Goal: Information Seeking & Learning: Learn about a topic

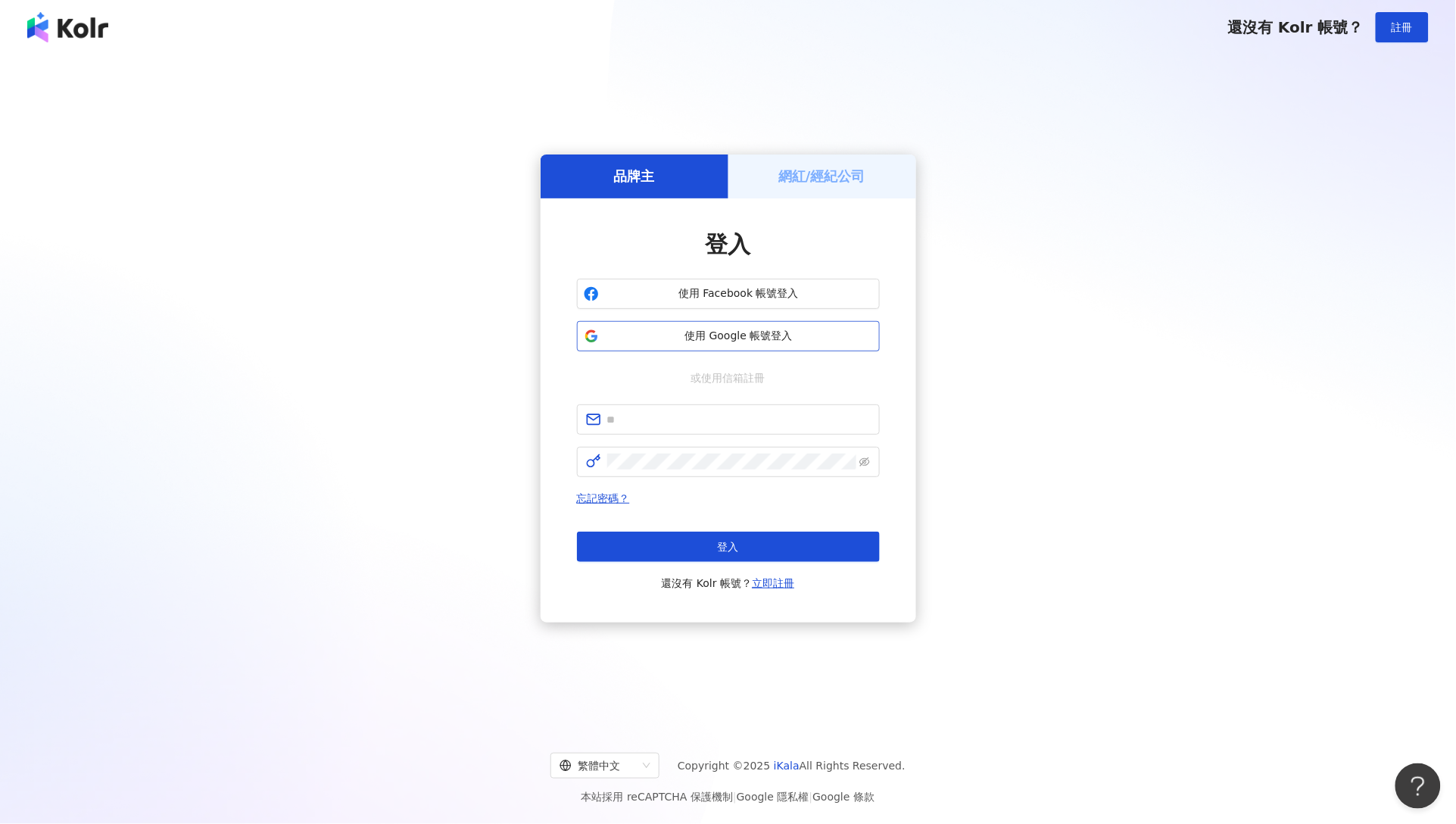
click at [653, 340] on span "使用 Google 帳號登入" at bounding box center [739, 336] width 268 height 15
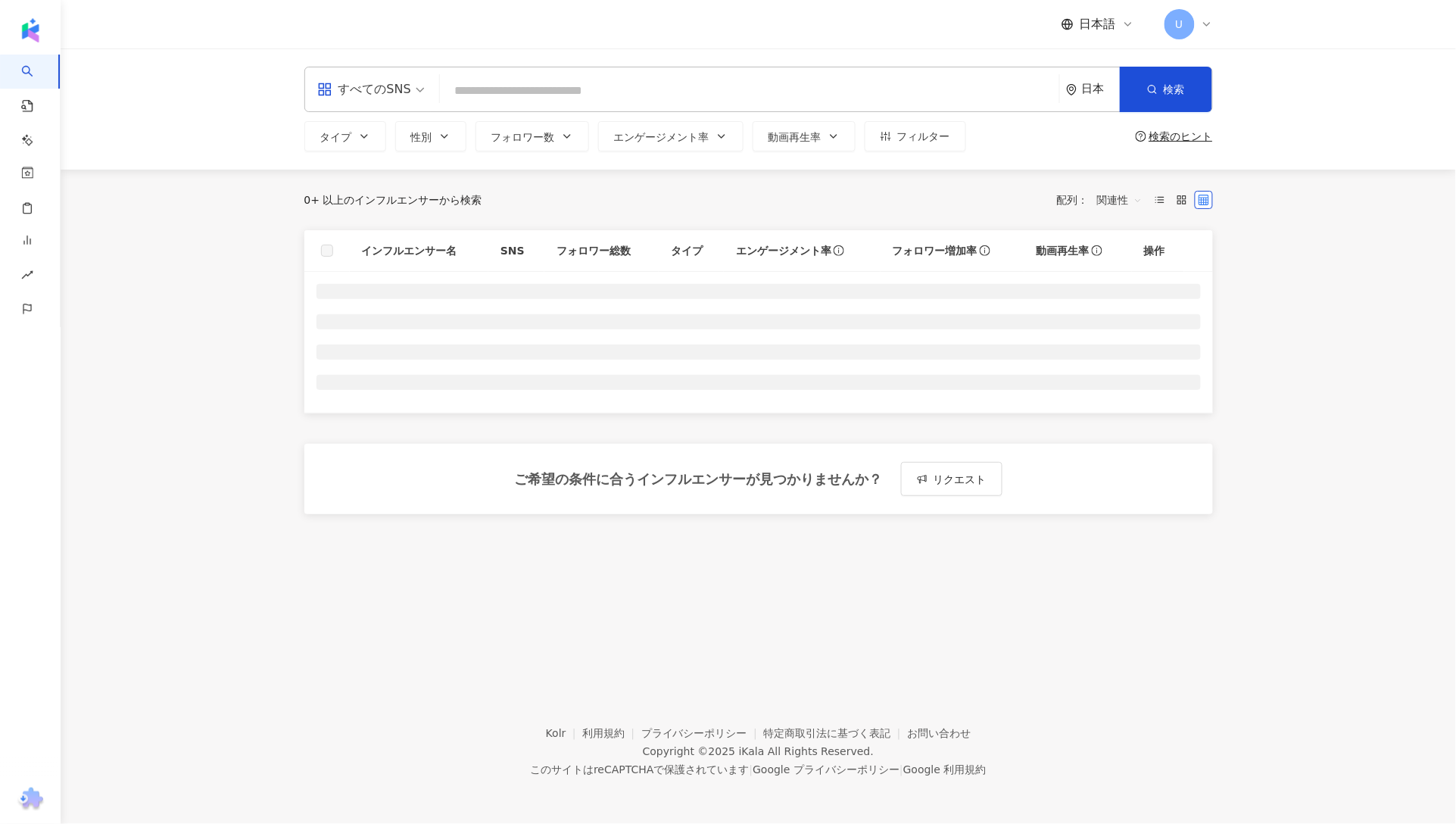
click at [556, 83] on input "search" at bounding box center [749, 91] width 608 height 29
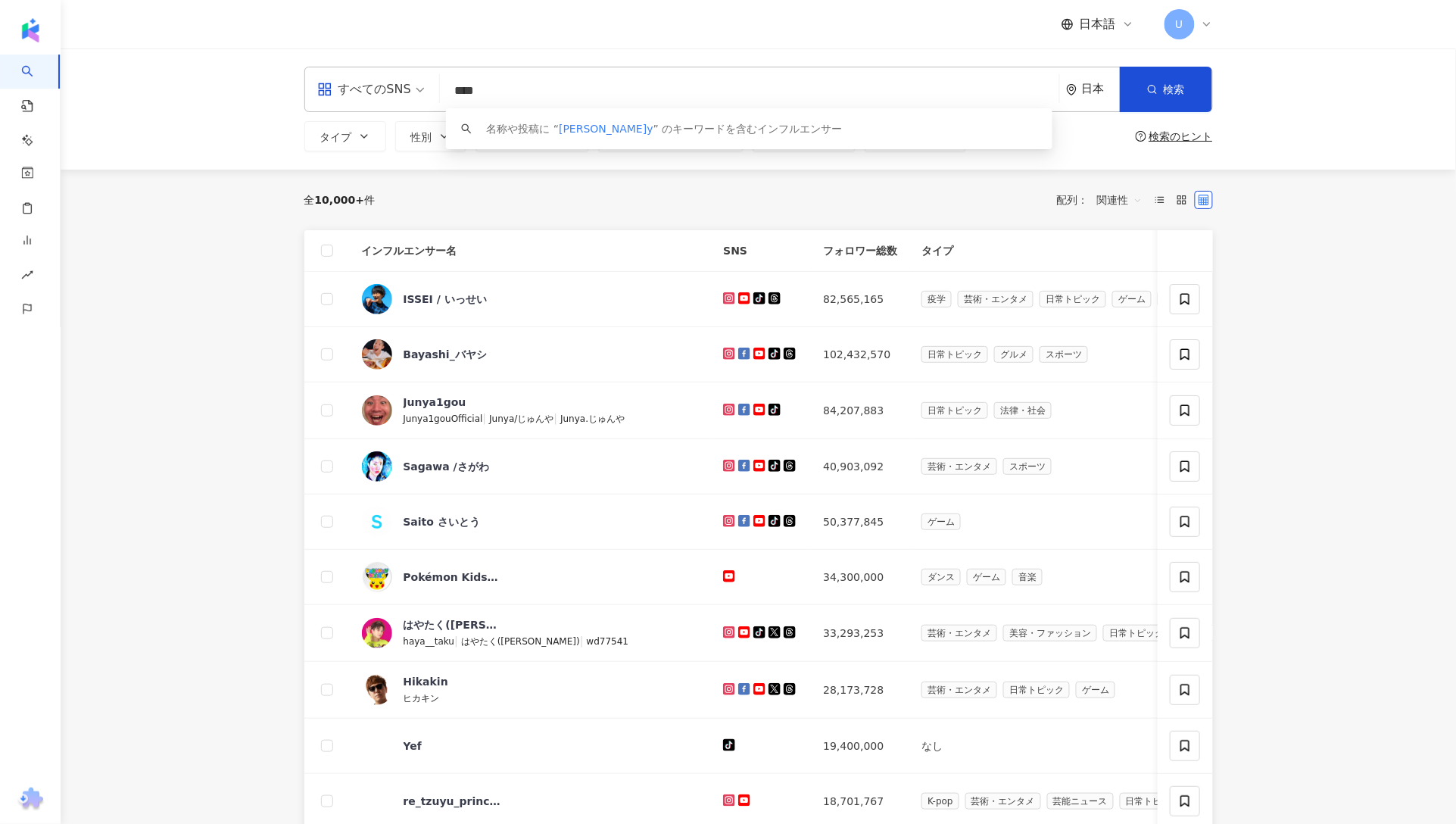
type input "****"
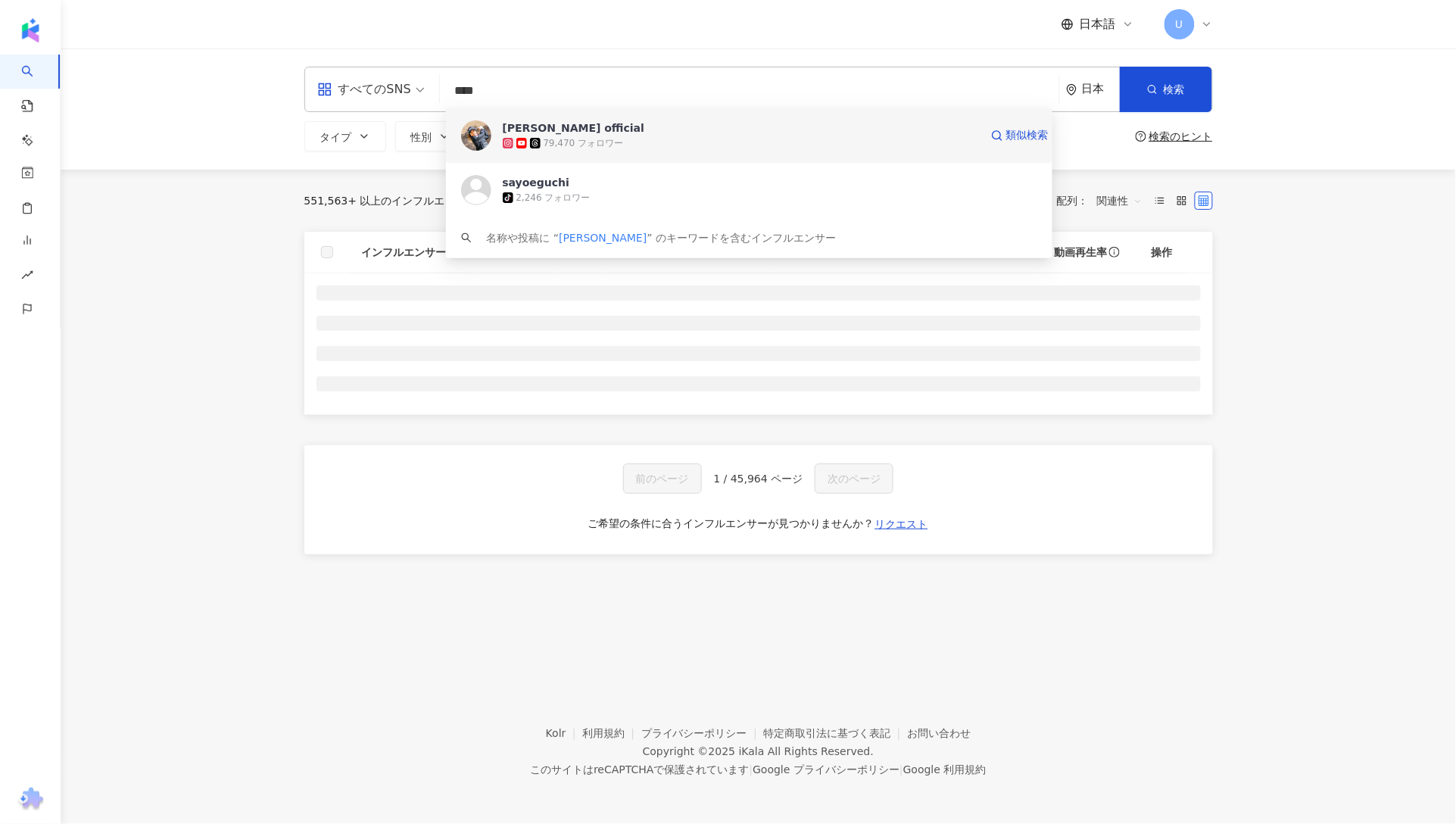
click at [564, 124] on div "[PERSON_NAME] official" at bounding box center [574, 128] width 142 height 15
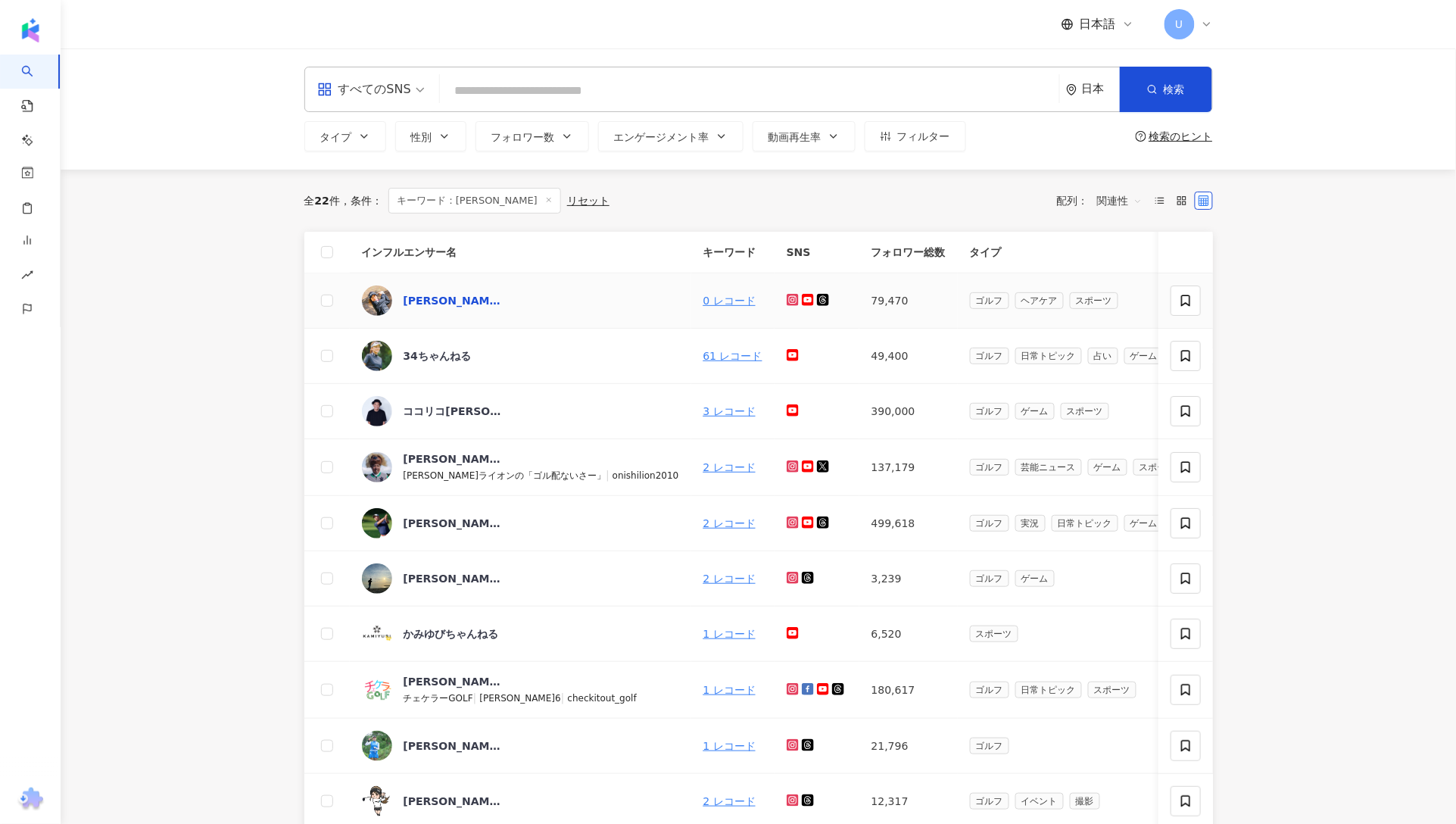
click at [457, 295] on div "[PERSON_NAME] official" at bounding box center [452, 301] width 99 height 15
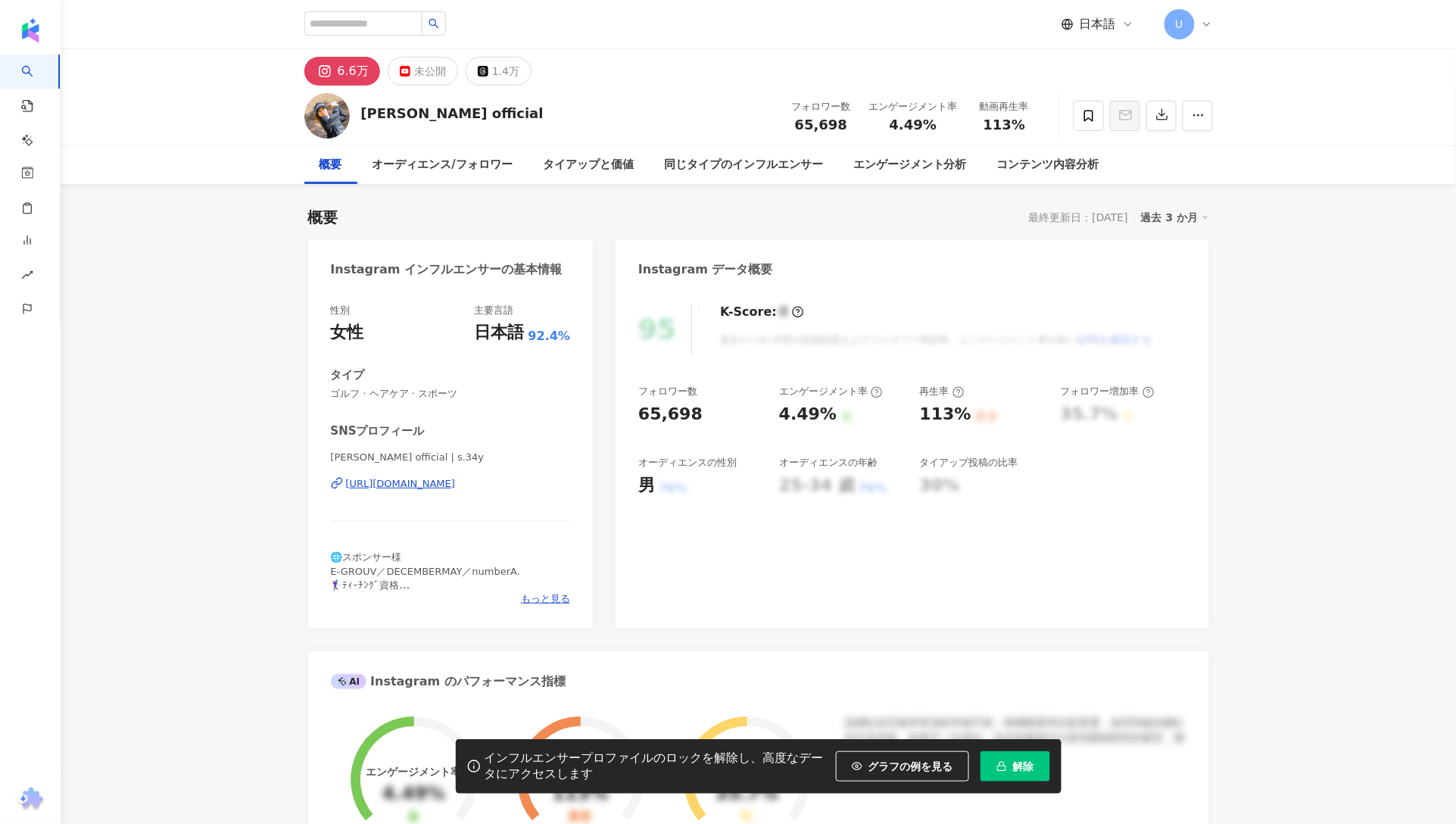
click at [1031, 771] on button "解除" at bounding box center [1015, 766] width 70 height 30
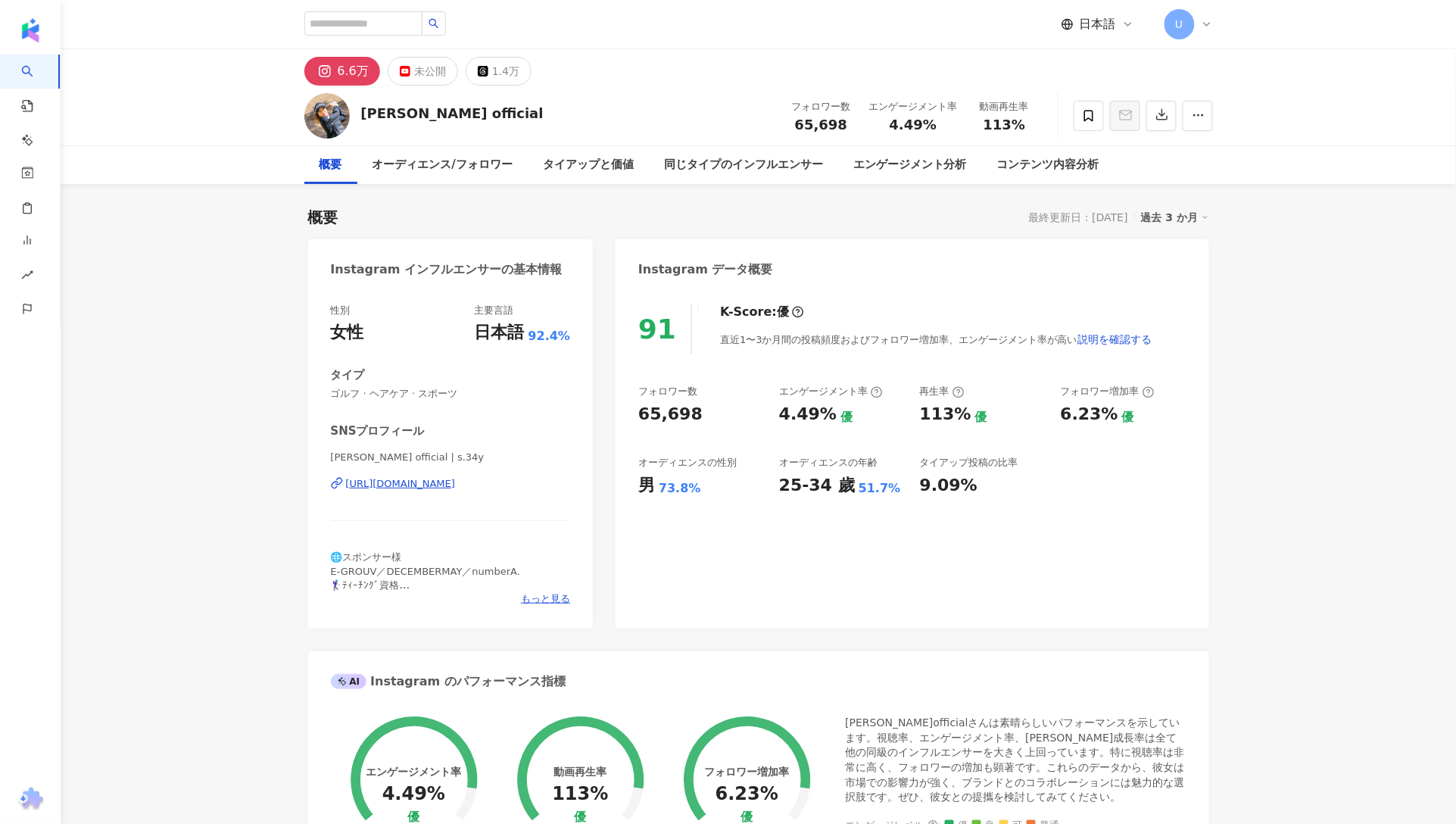
click at [1188, 227] on div "過去 3 か月" at bounding box center [1175, 217] width 68 height 19
click at [1186, 270] on link "過去 6 か月" at bounding box center [1184, 279] width 56 height 17
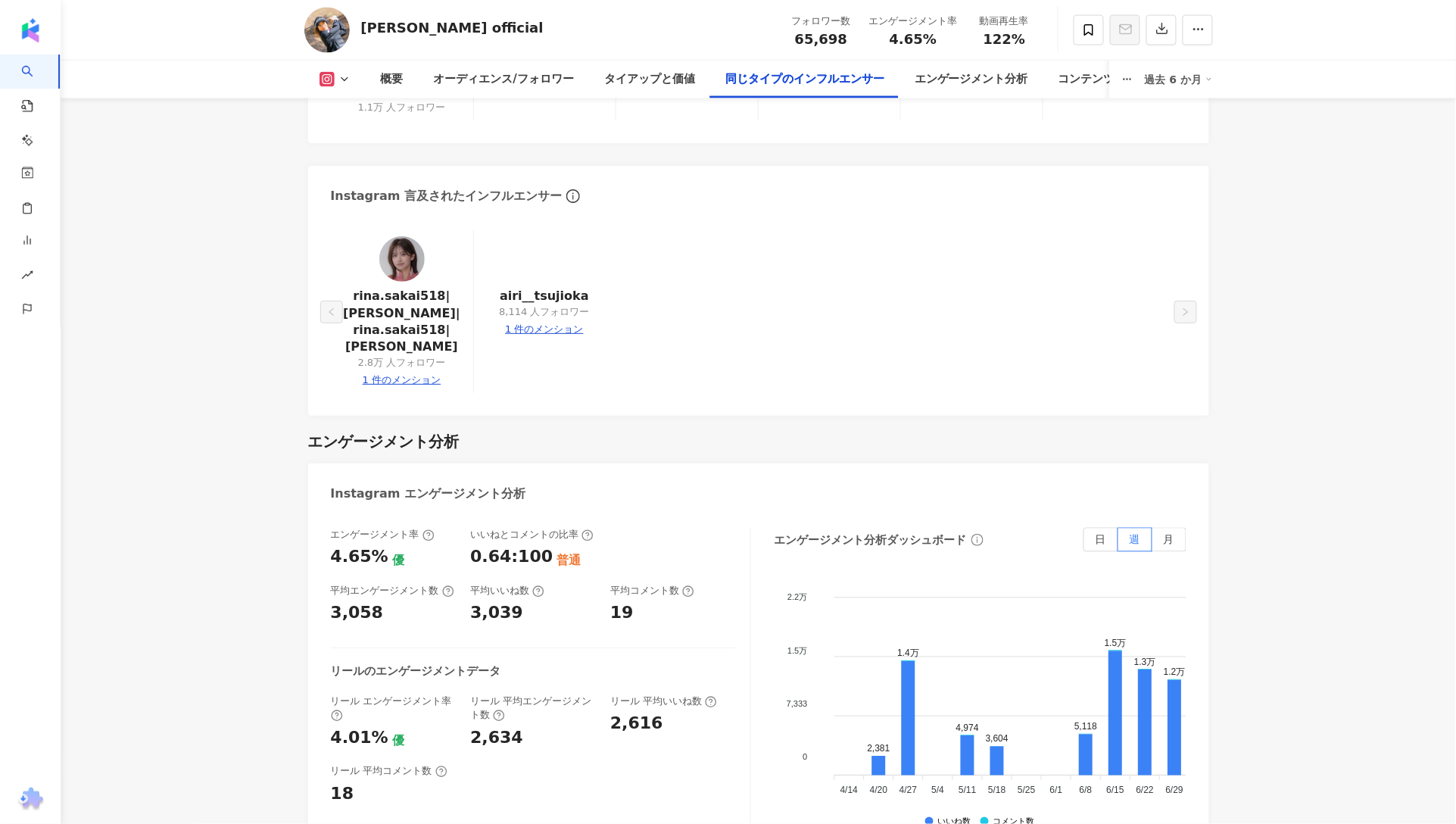
scroll to position [2871, 0]
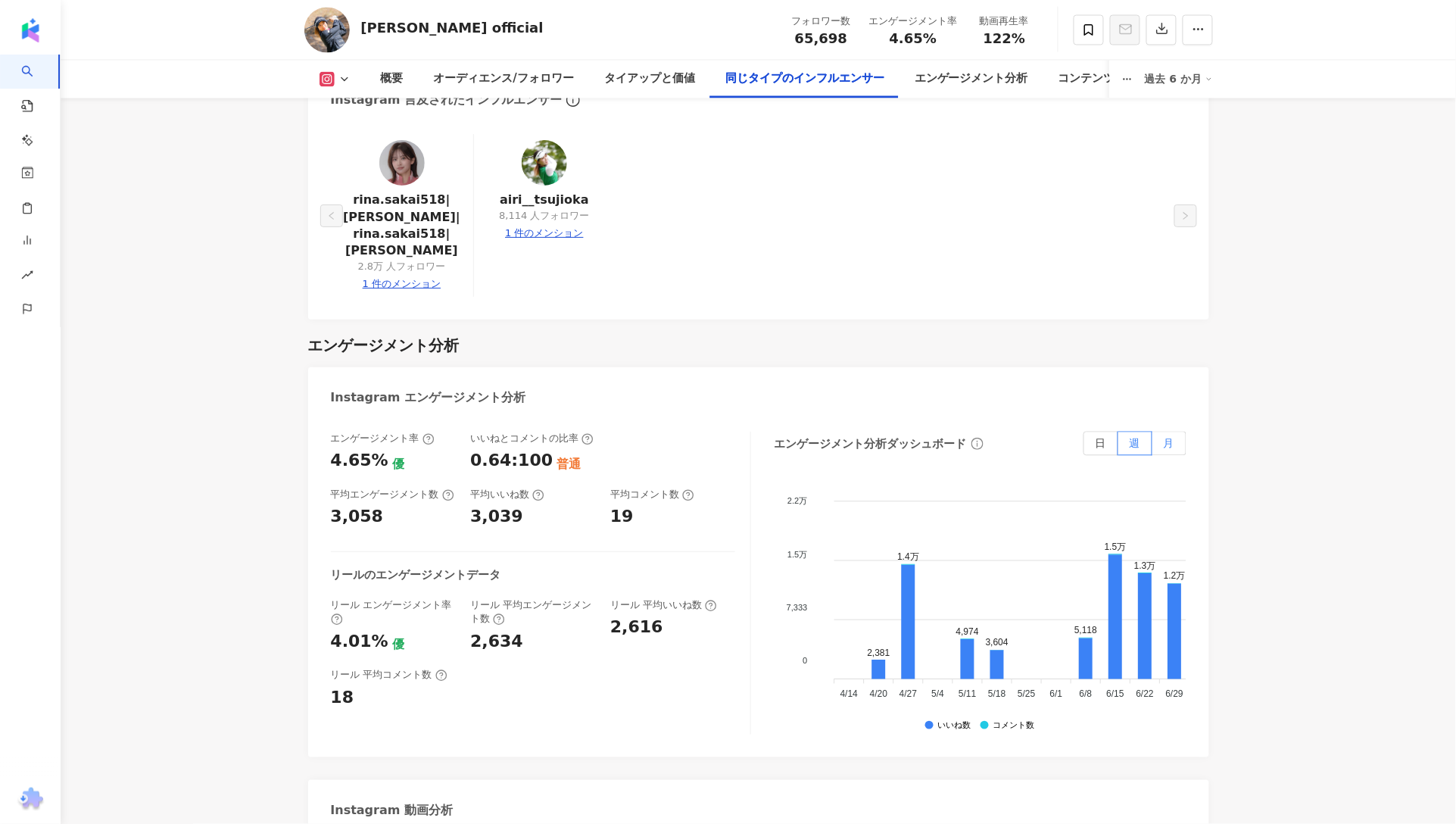
click at [1170, 431] on label "月" at bounding box center [1170, 443] width 34 height 24
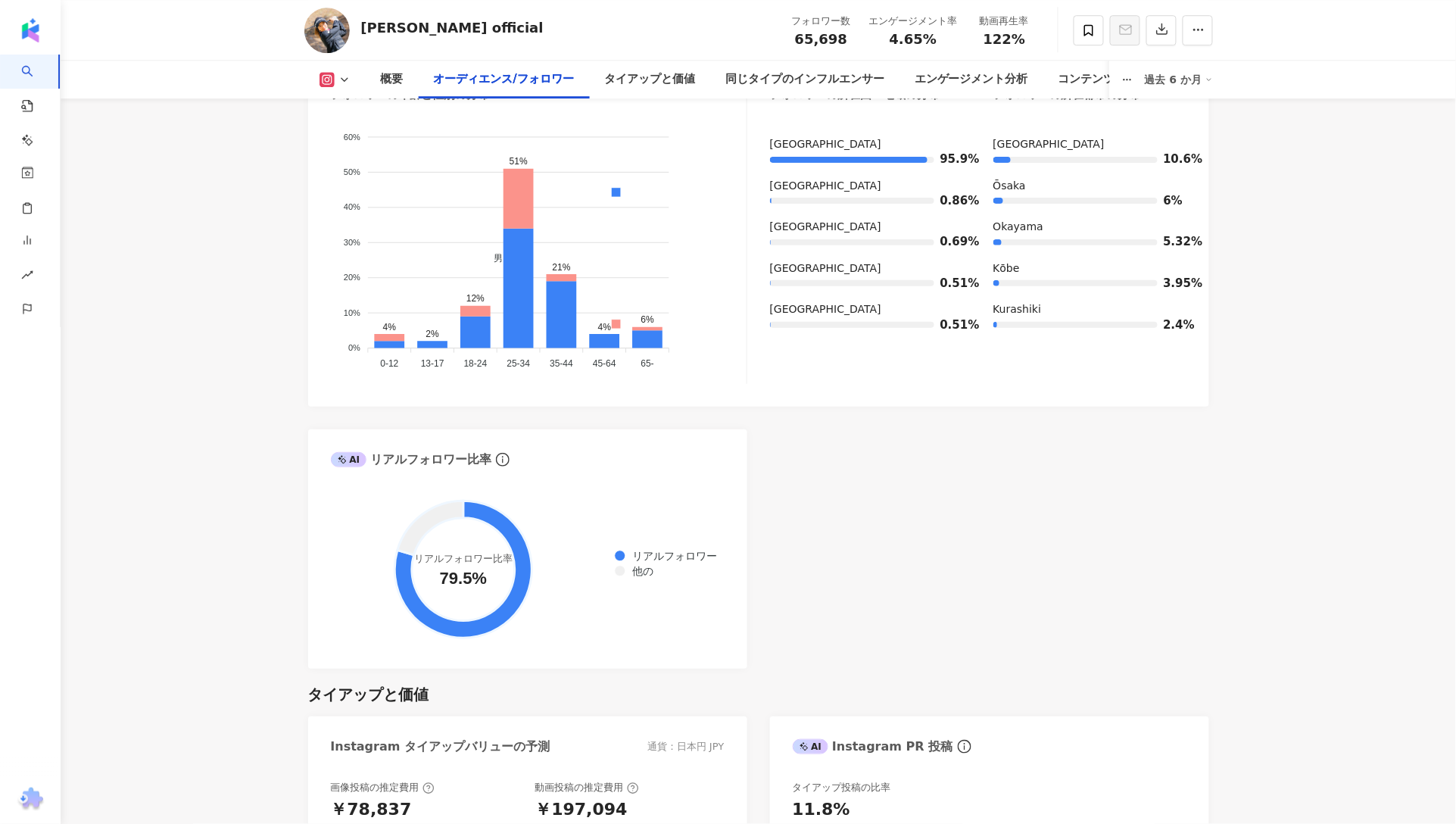
scroll to position [1615, 0]
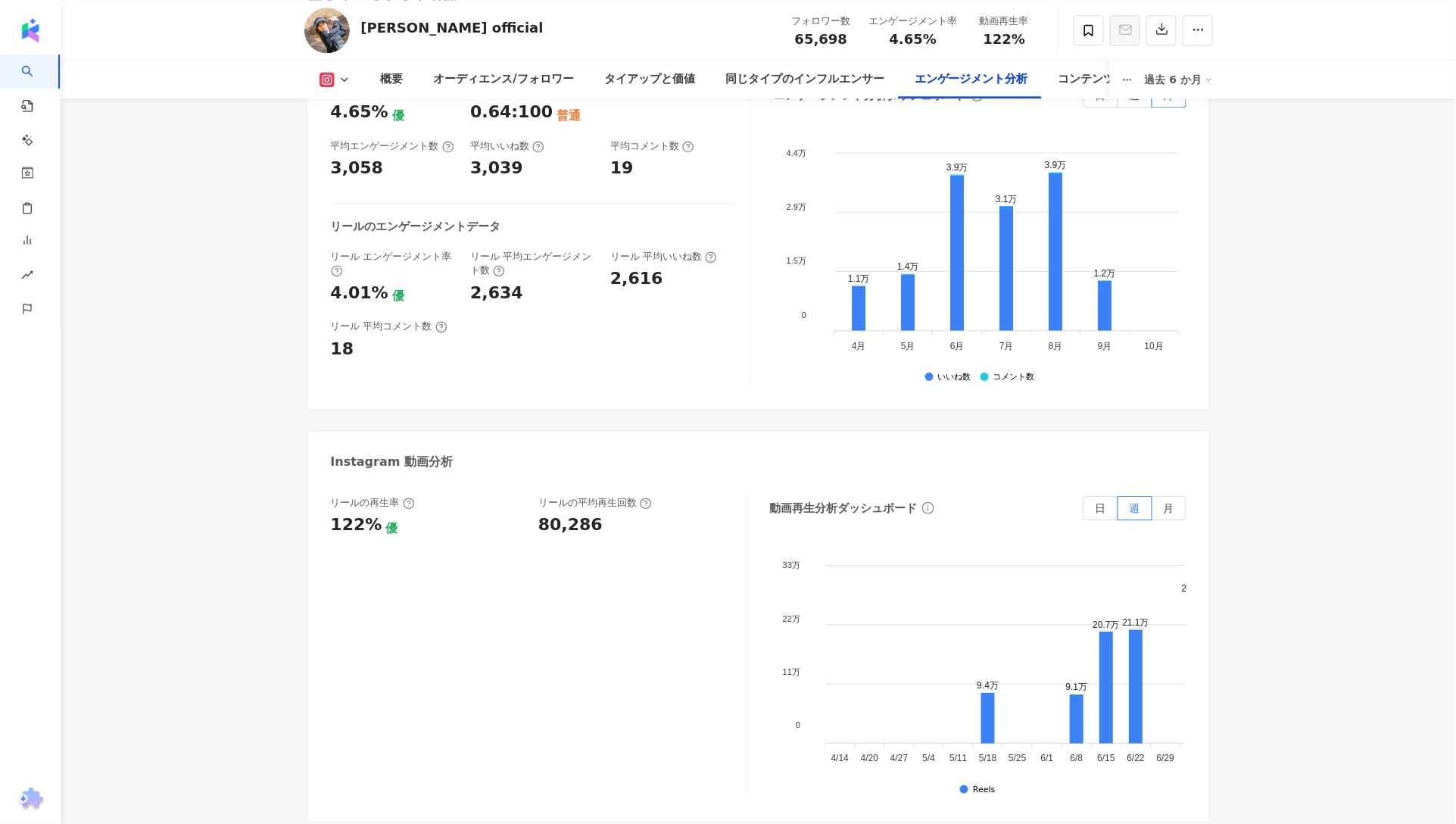
scroll to position [3437, 0]
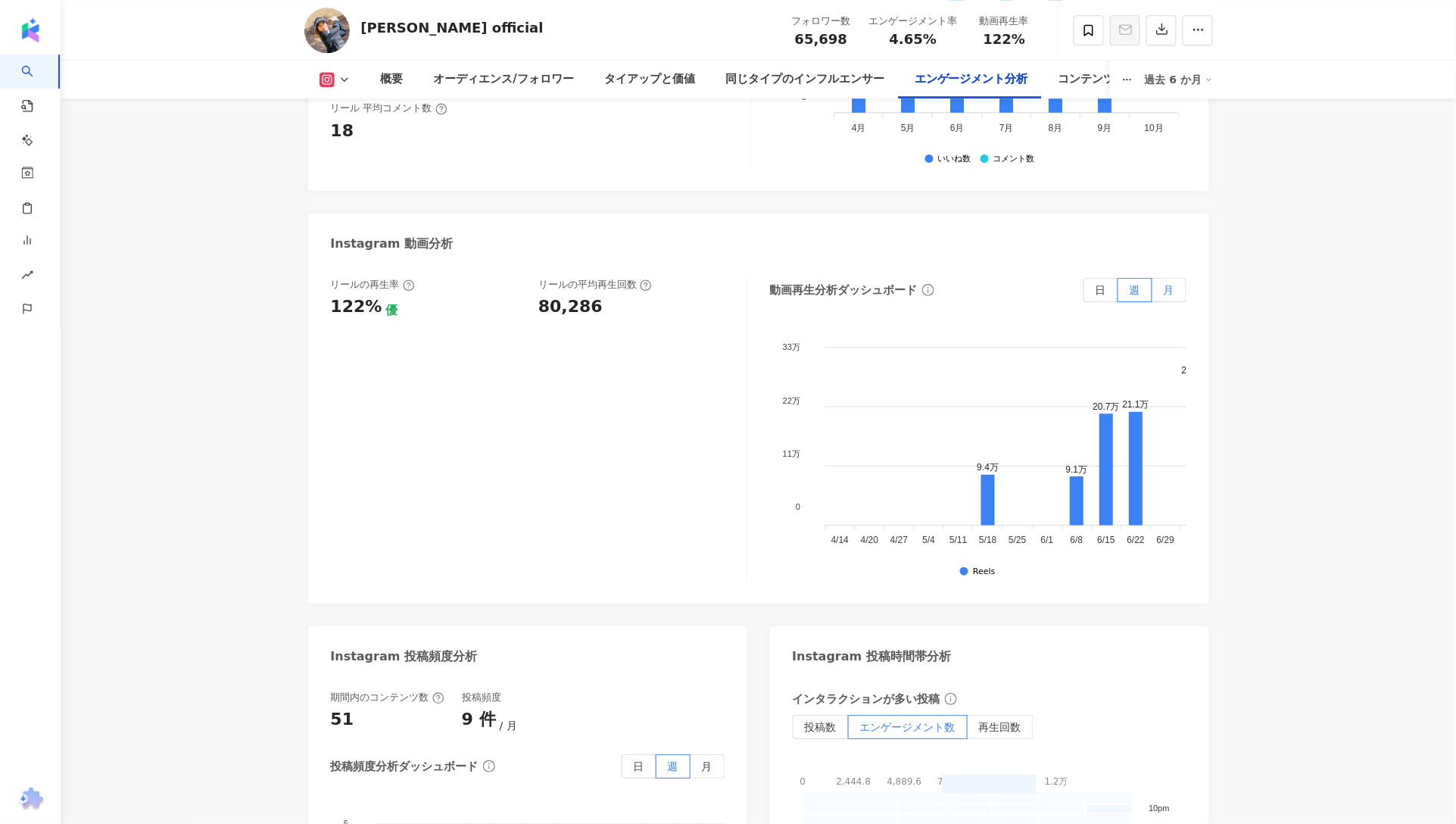
click at [1186, 278] on label "月" at bounding box center [1170, 290] width 34 height 24
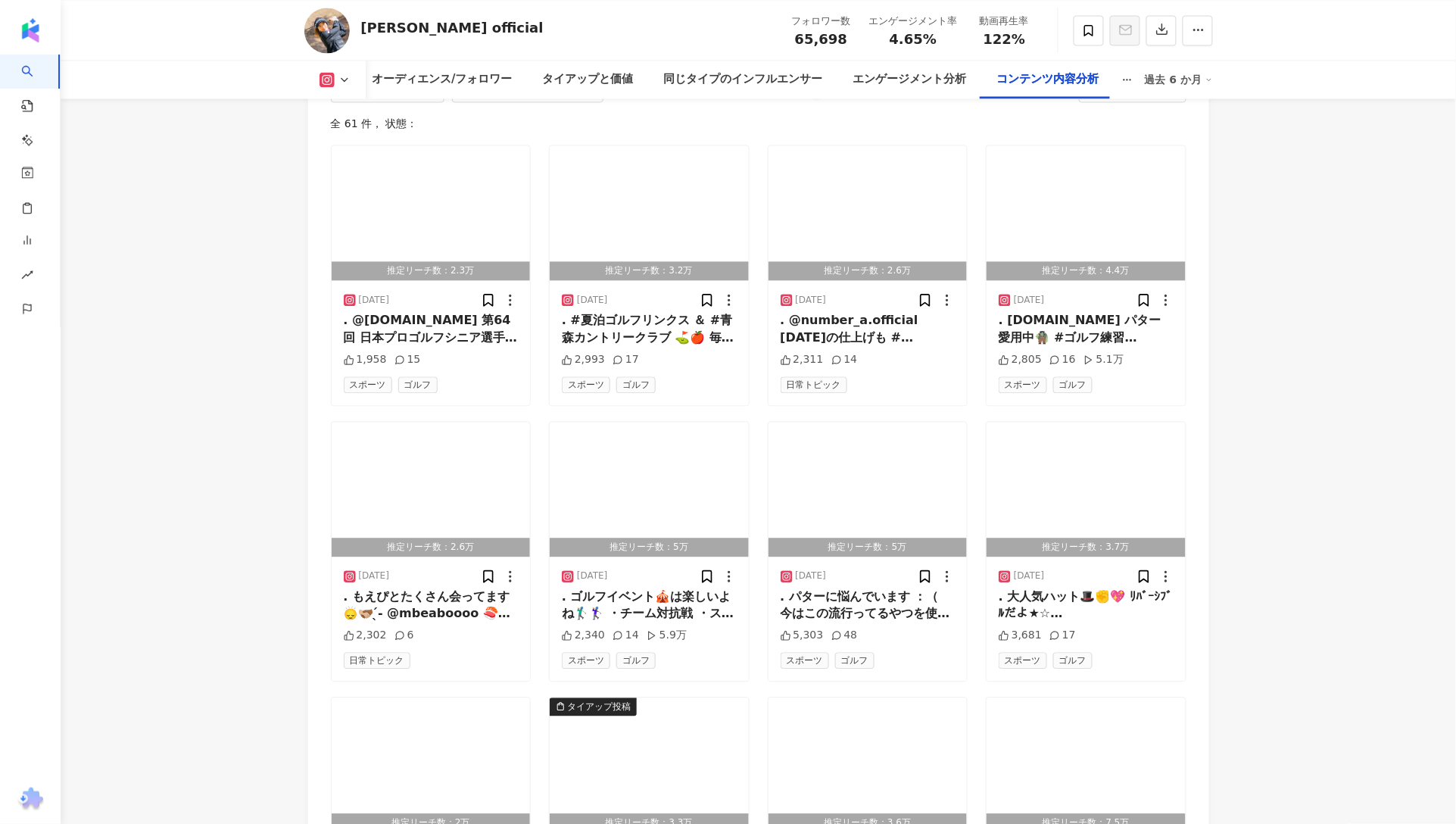
scroll to position [5199, 0]
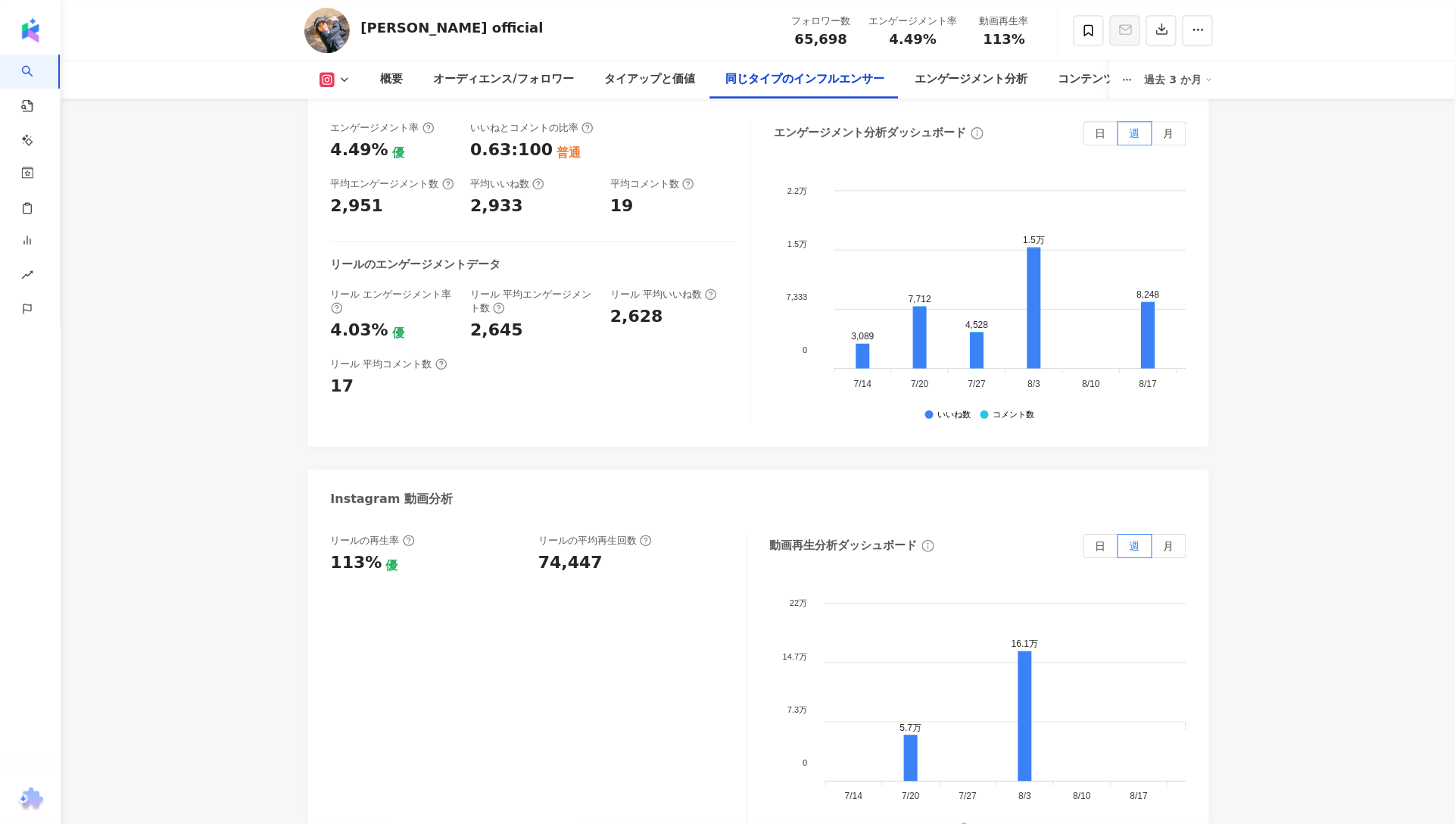
scroll to position [2941, 0]
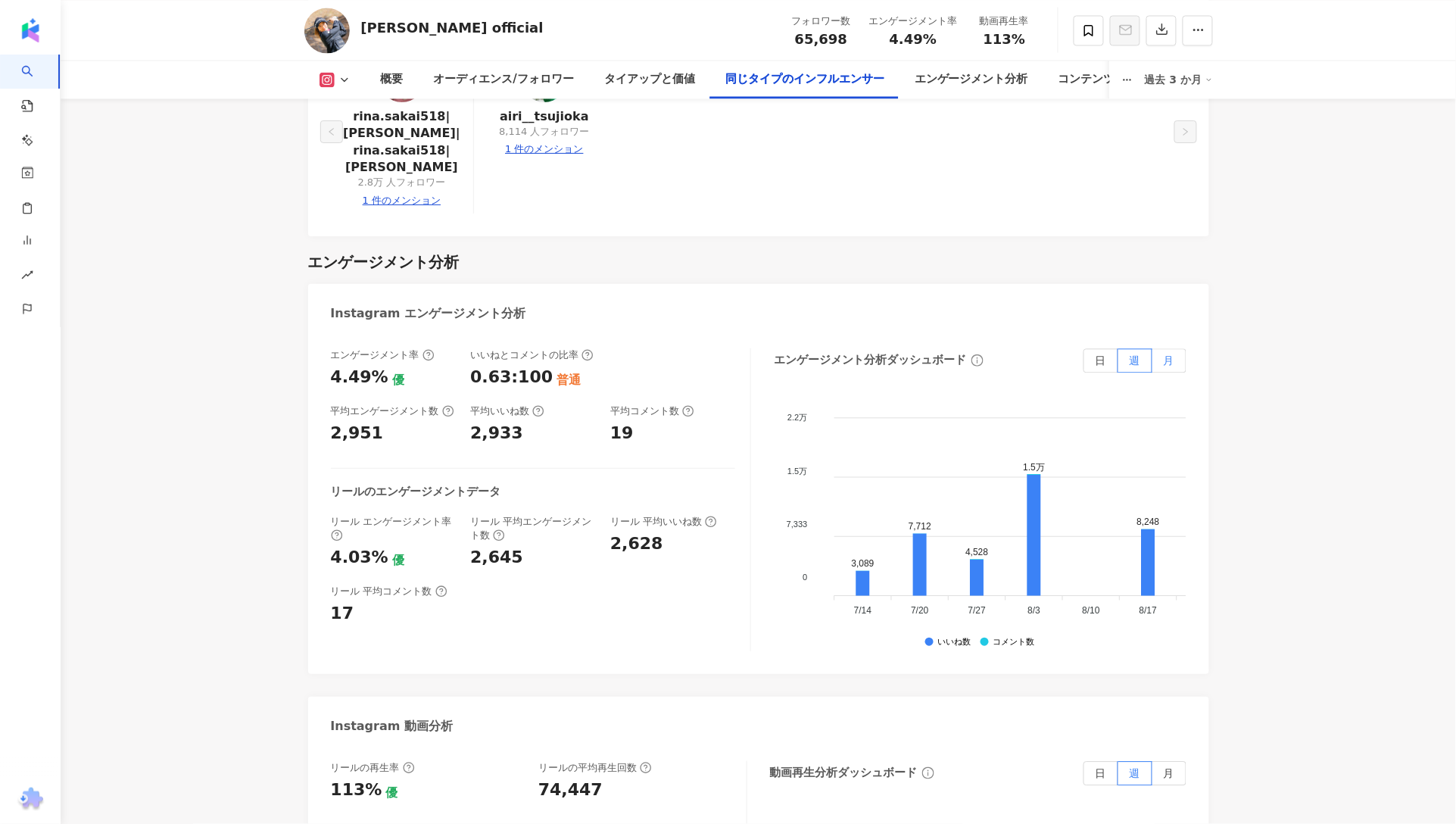
click at [1161, 348] on label "月" at bounding box center [1170, 360] width 34 height 24
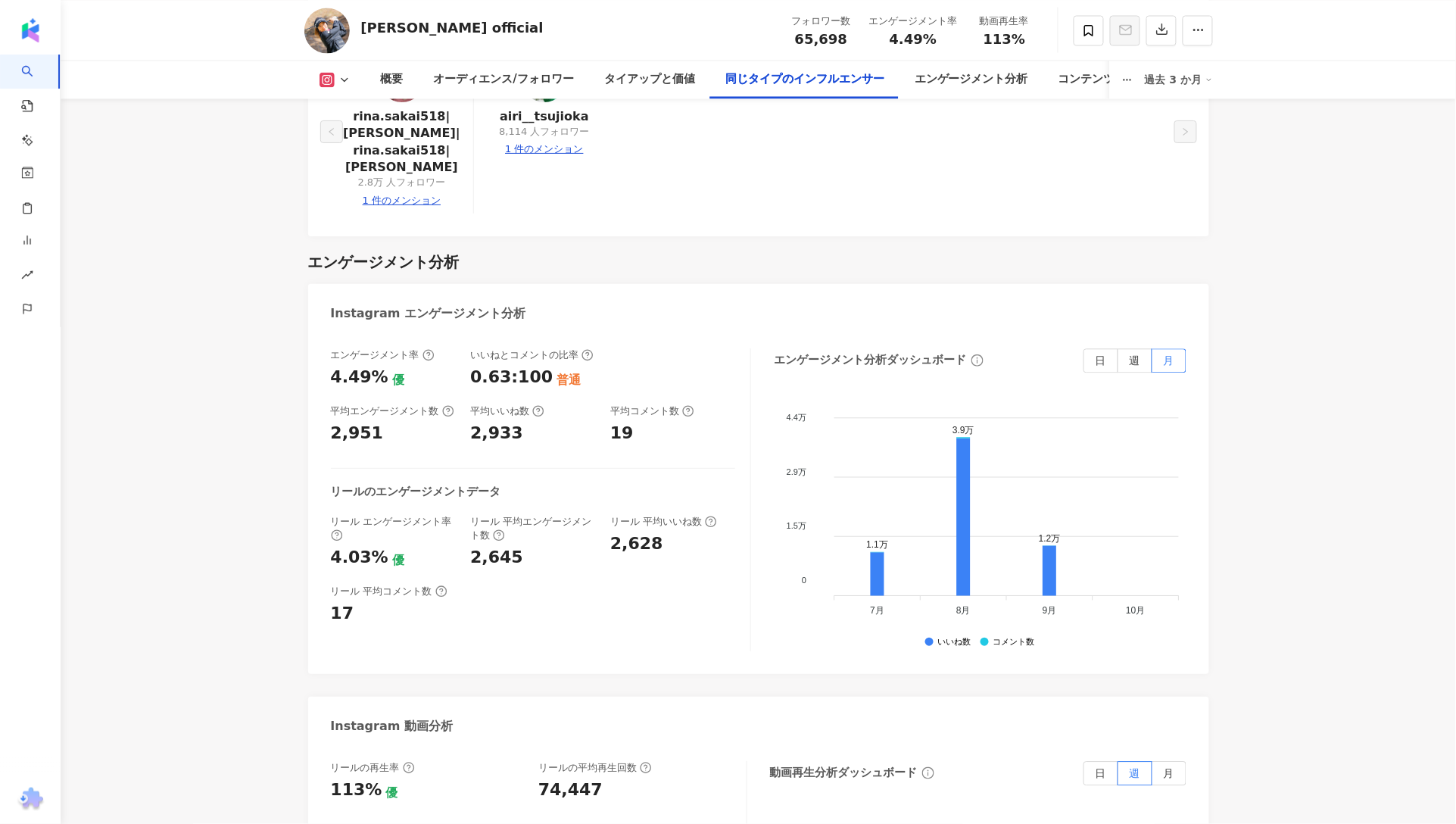
scroll to position [3363, 0]
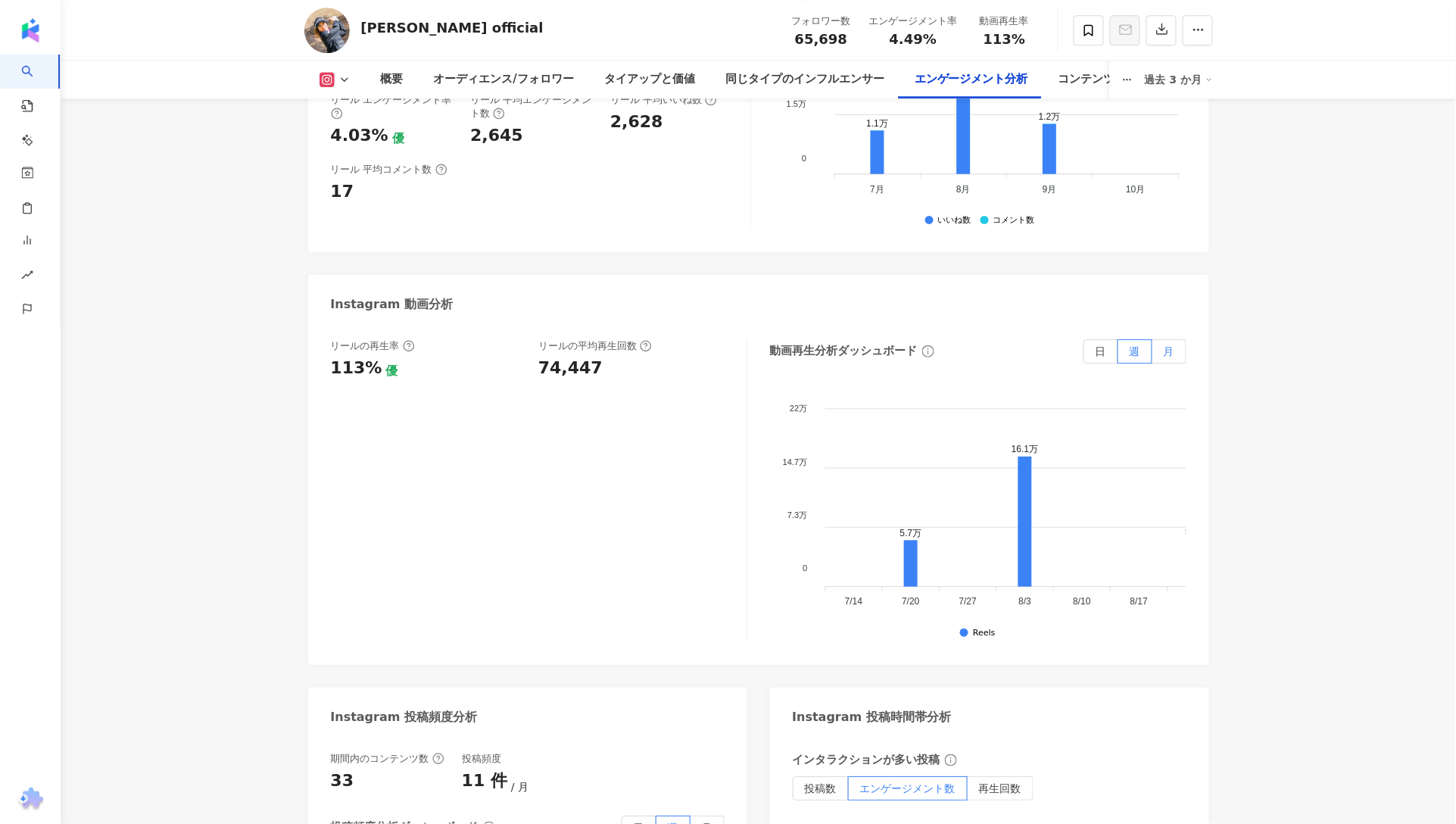
click at [1183, 340] on label "月" at bounding box center [1170, 351] width 34 height 24
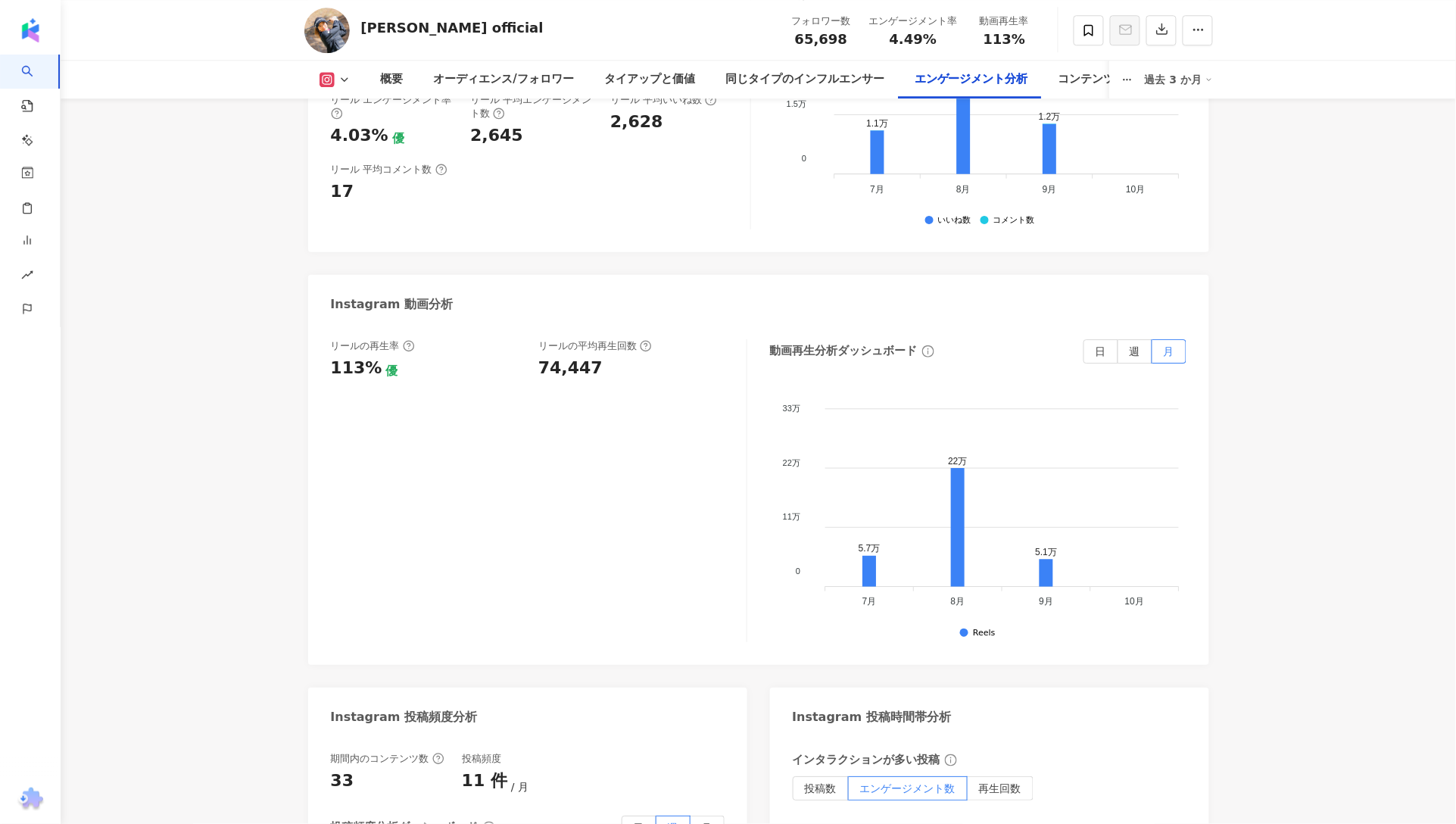
scroll to position [3684, 0]
